Goal: Task Accomplishment & Management: Manage account settings

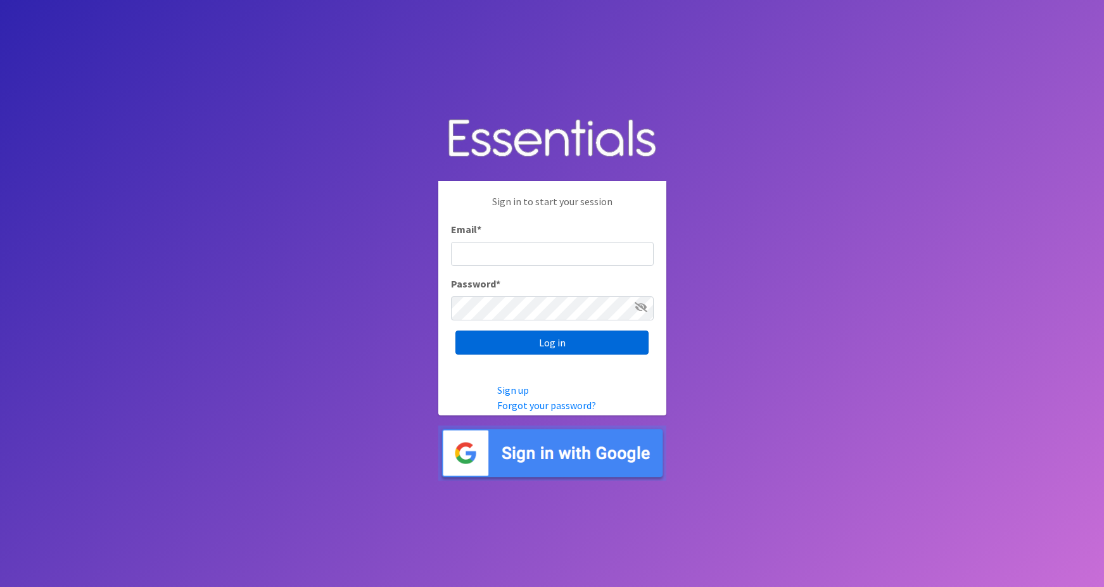
type input "maggie.schneemann@gmail.com"
click at [481, 342] on input "Log in" at bounding box center [551, 343] width 193 height 24
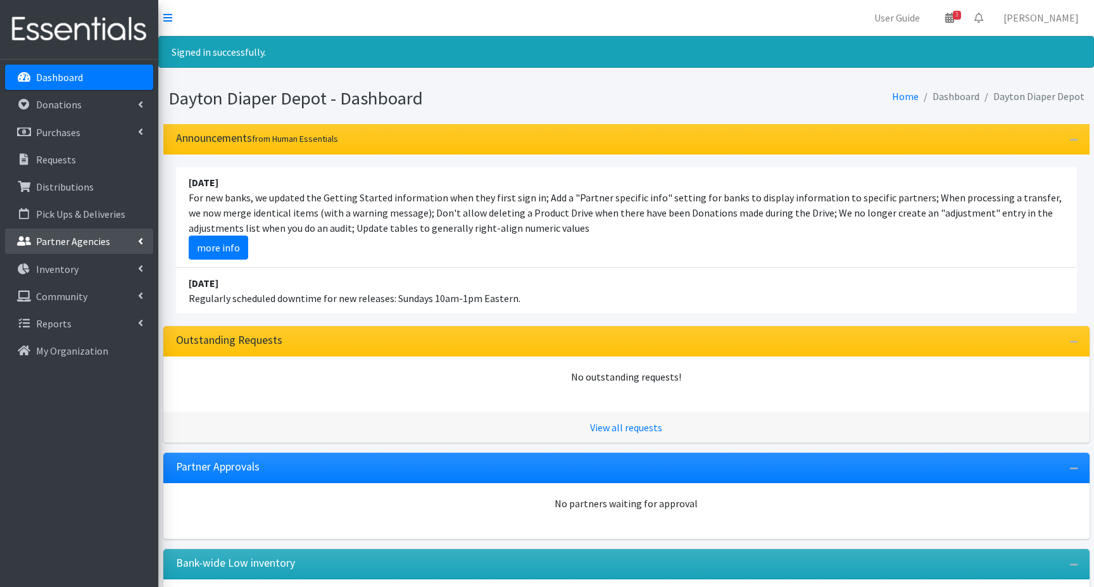
click at [57, 243] on p "Partner Agencies" at bounding box center [73, 241] width 74 height 13
click at [54, 274] on link "All Partners" at bounding box center [79, 268] width 148 height 25
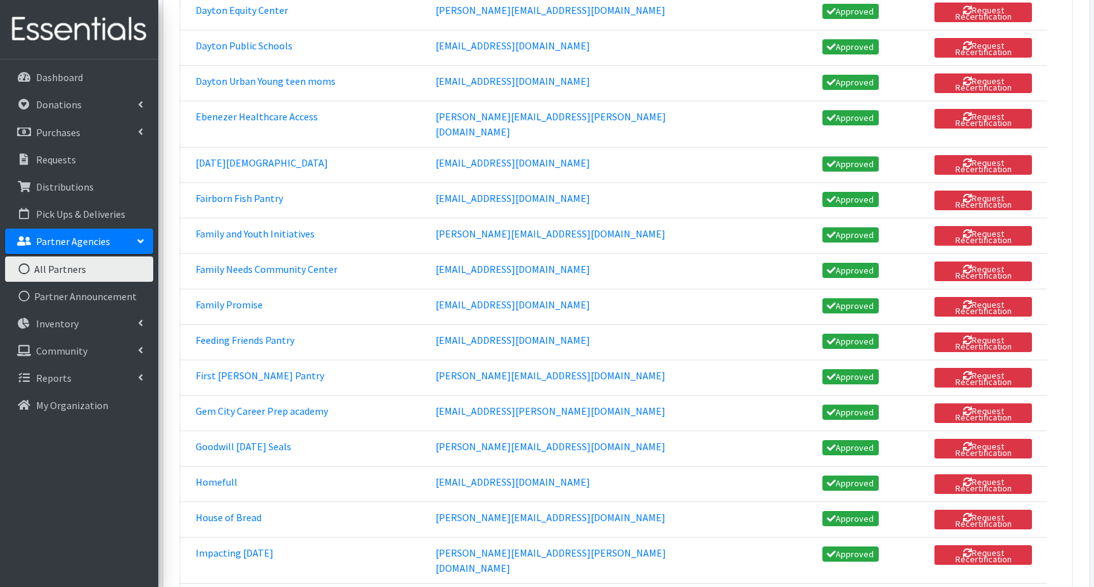
scroll to position [823, 0]
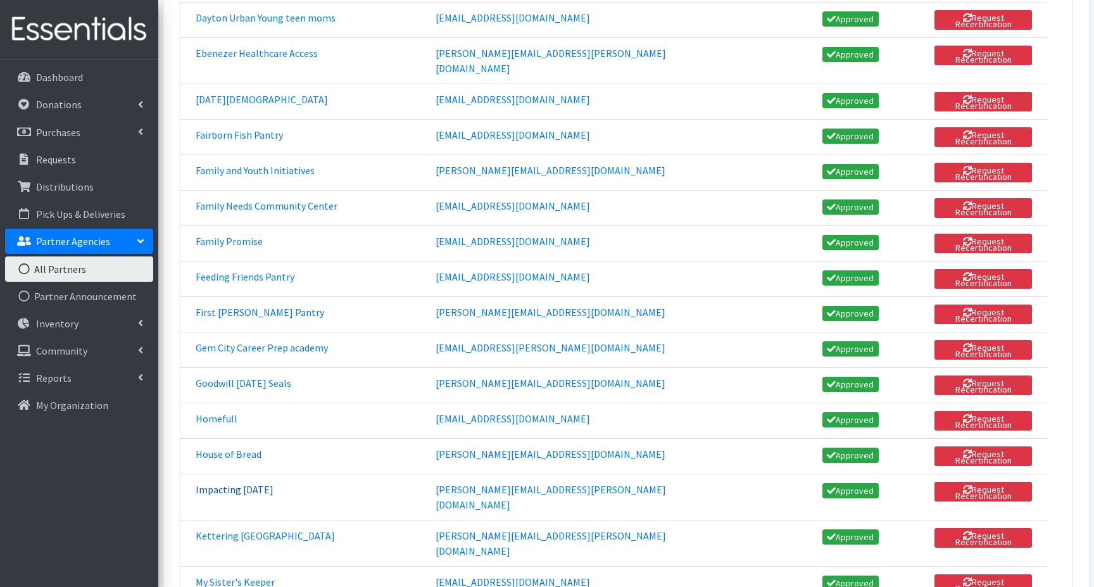
click at [237, 483] on link "Impacting [DATE]" at bounding box center [235, 489] width 78 height 13
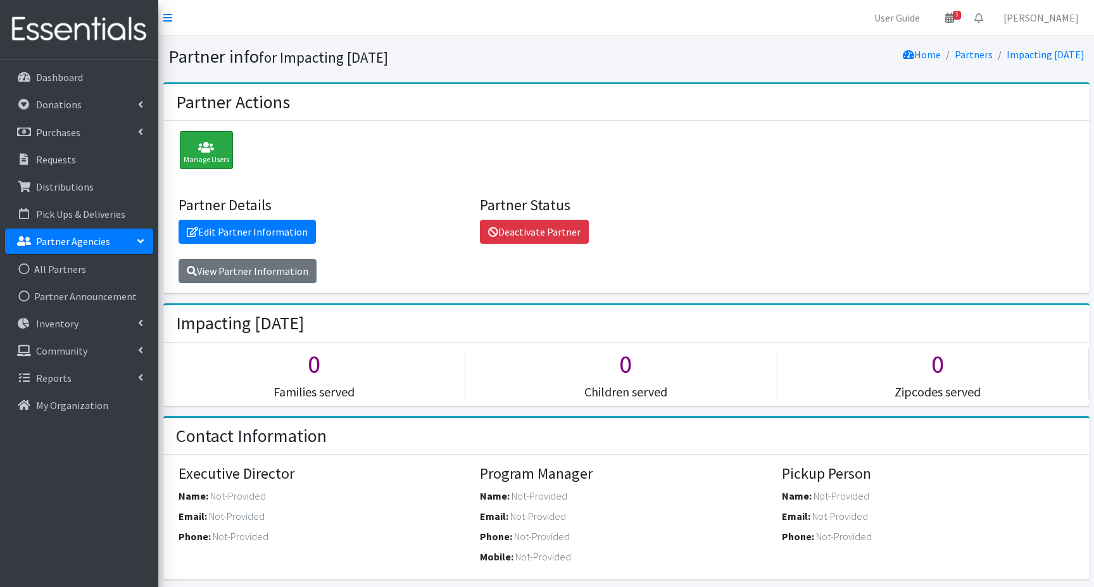
click at [196, 150] on icon at bounding box center [207, 147] width 46 height 13
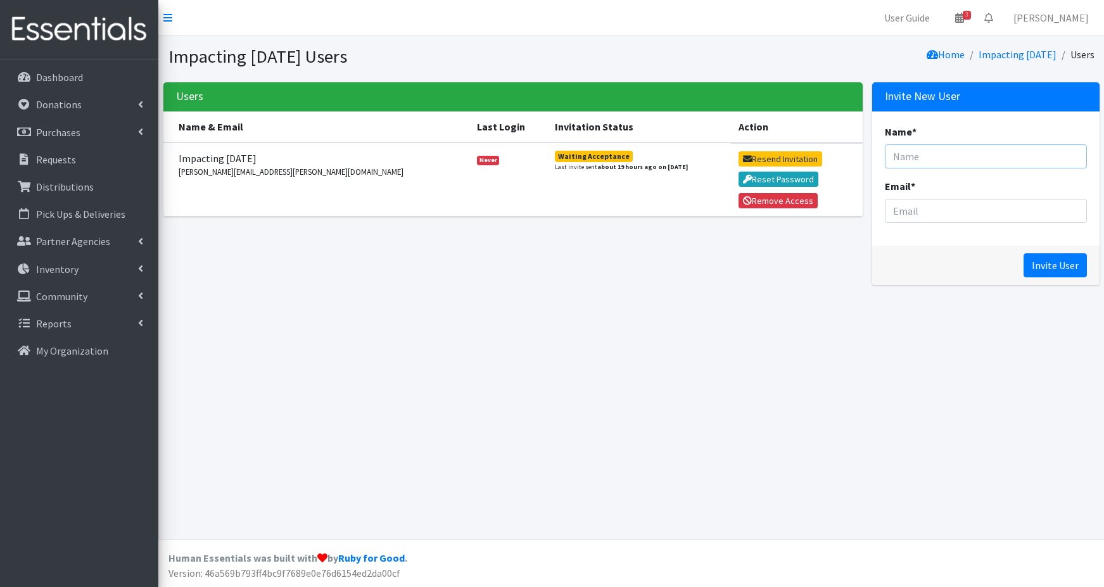
click at [904, 153] on input "Name *" at bounding box center [985, 156] width 201 height 24
type input "b"
type input "[PERSON_NAME]"
click at [904, 212] on input "Email *" at bounding box center [985, 211] width 201 height 24
type input "[PERSON_NAME][DOMAIN_NAME][EMAIL_ADDRESS][PERSON_NAME][DOMAIN_NAME]"
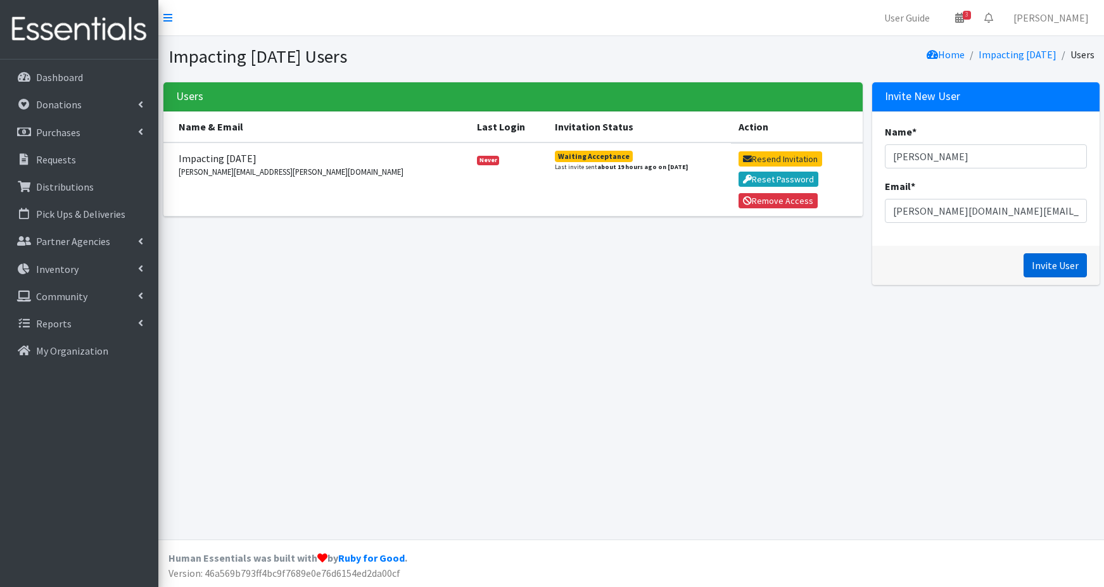
click at [1064, 269] on input "Invite User" at bounding box center [1054, 265] width 63 height 24
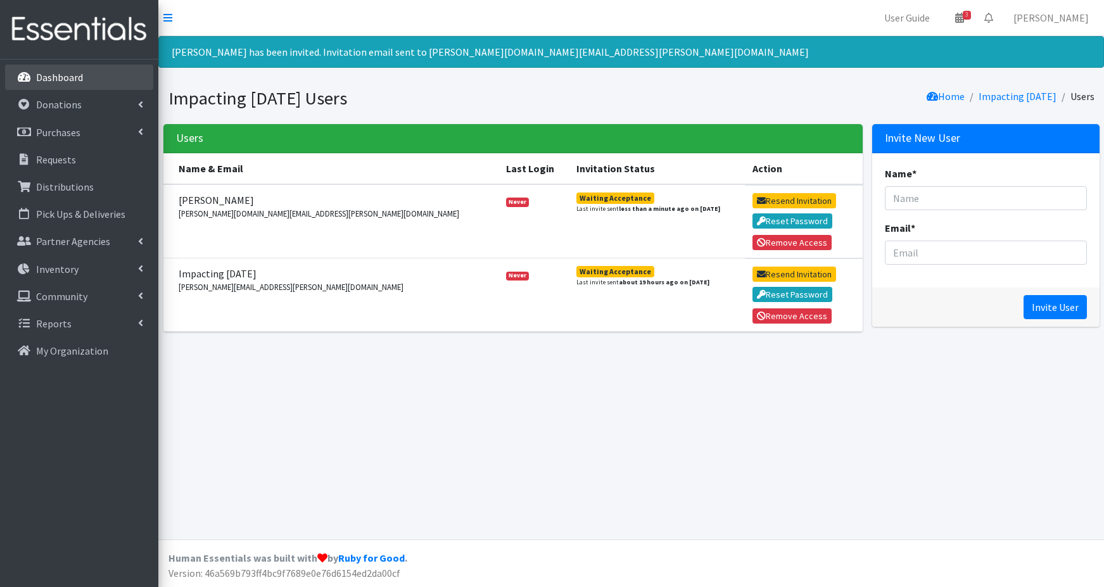
click at [63, 80] on p "Dashboard" at bounding box center [59, 77] width 47 height 13
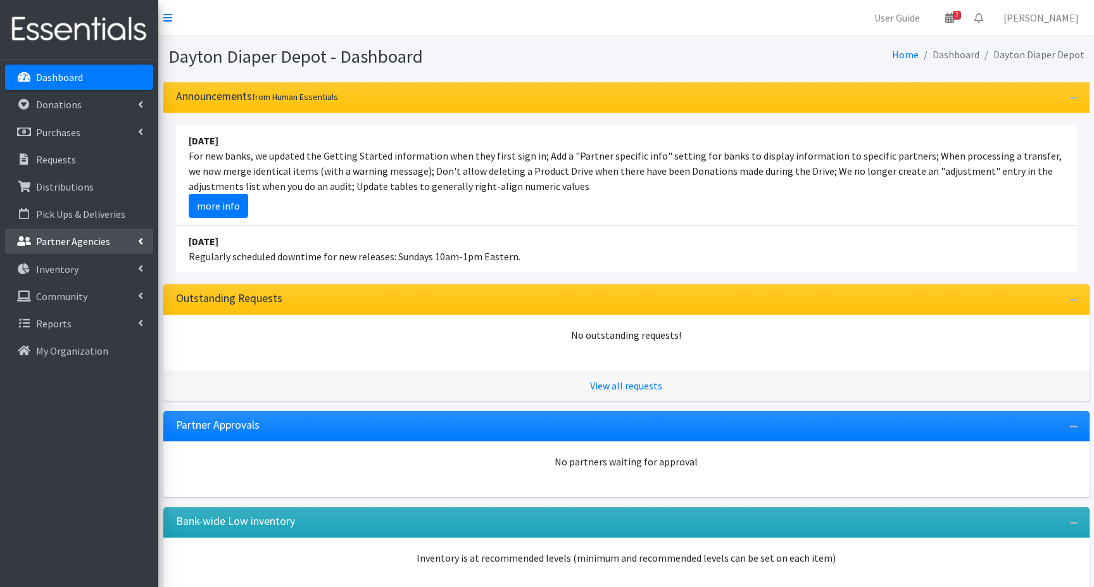
click at [56, 245] on p "Partner Agencies" at bounding box center [73, 241] width 74 height 13
click at [60, 269] on link "All Partners" at bounding box center [79, 268] width 148 height 25
